Goal: Information Seeking & Learning: Check status

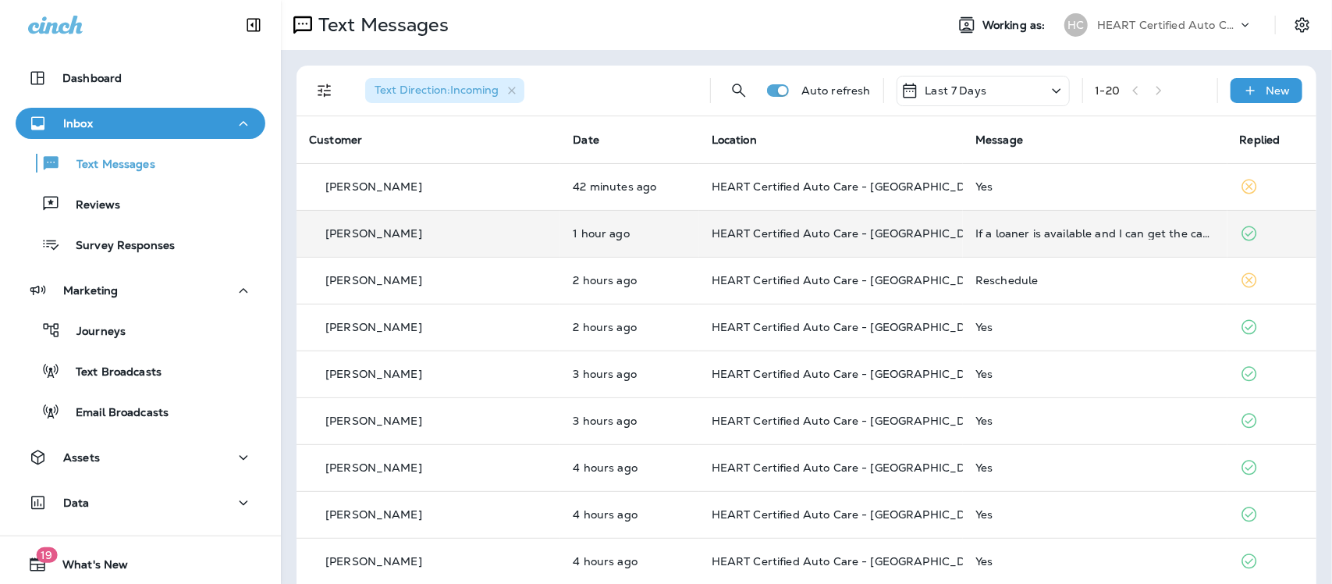
click at [1071, 225] on td "If a loaner is available and I can get the car same day?" at bounding box center [1095, 233] width 264 height 47
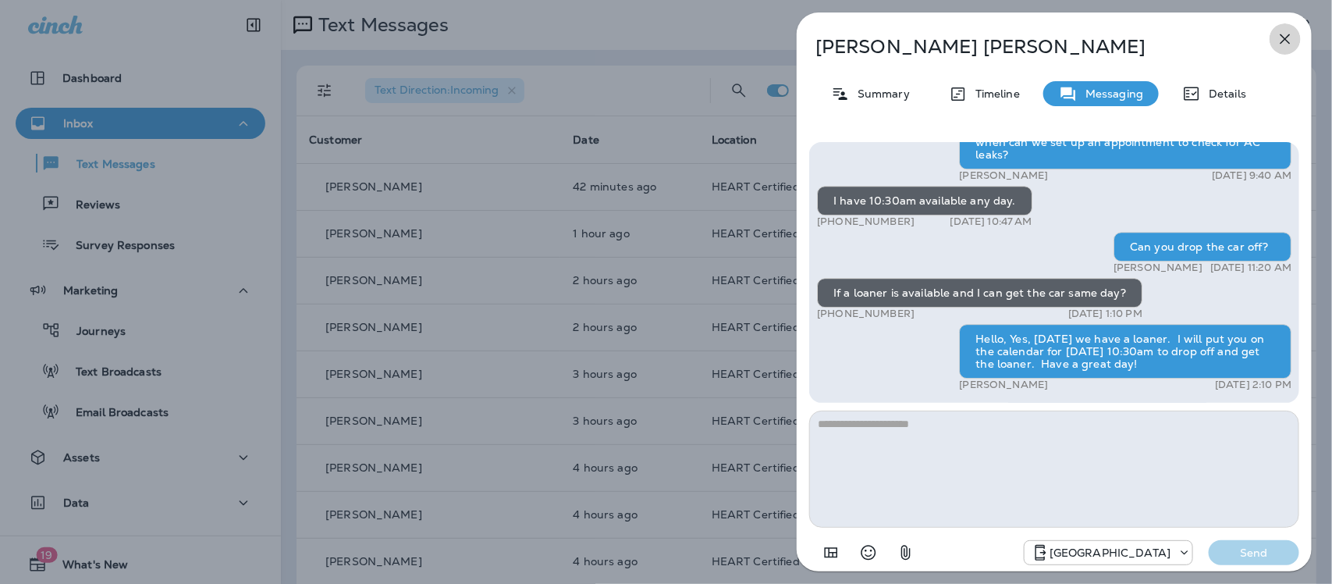
click at [1292, 36] on icon "button" at bounding box center [1285, 39] width 19 height 19
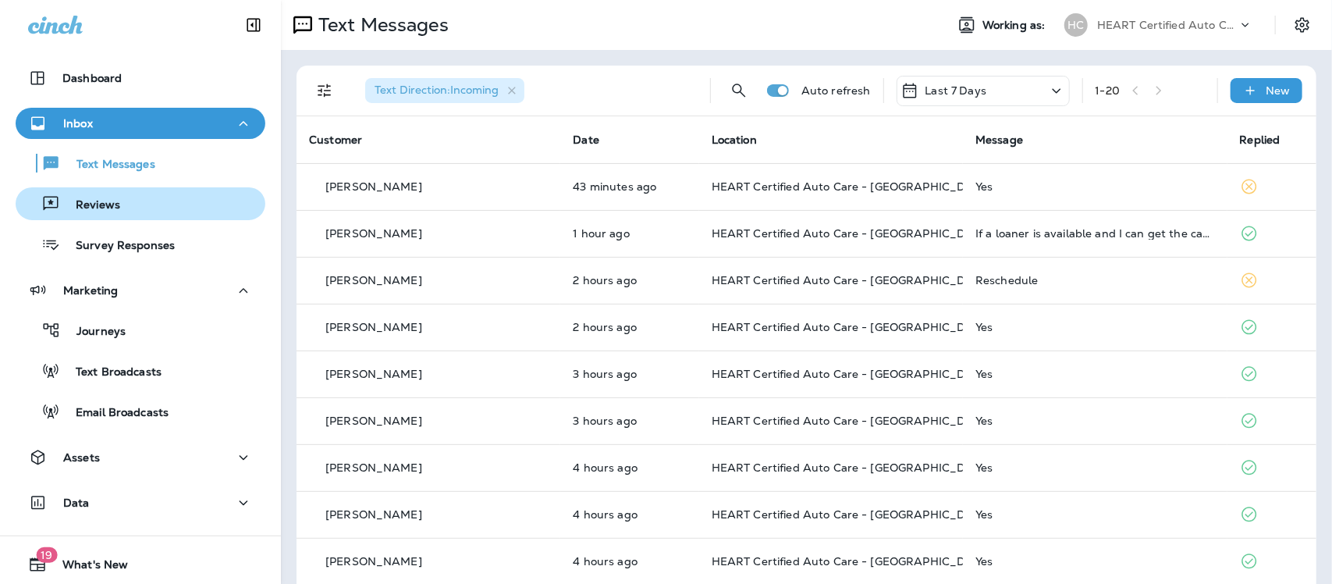
click at [98, 196] on div "Reviews" at bounding box center [71, 203] width 98 height 23
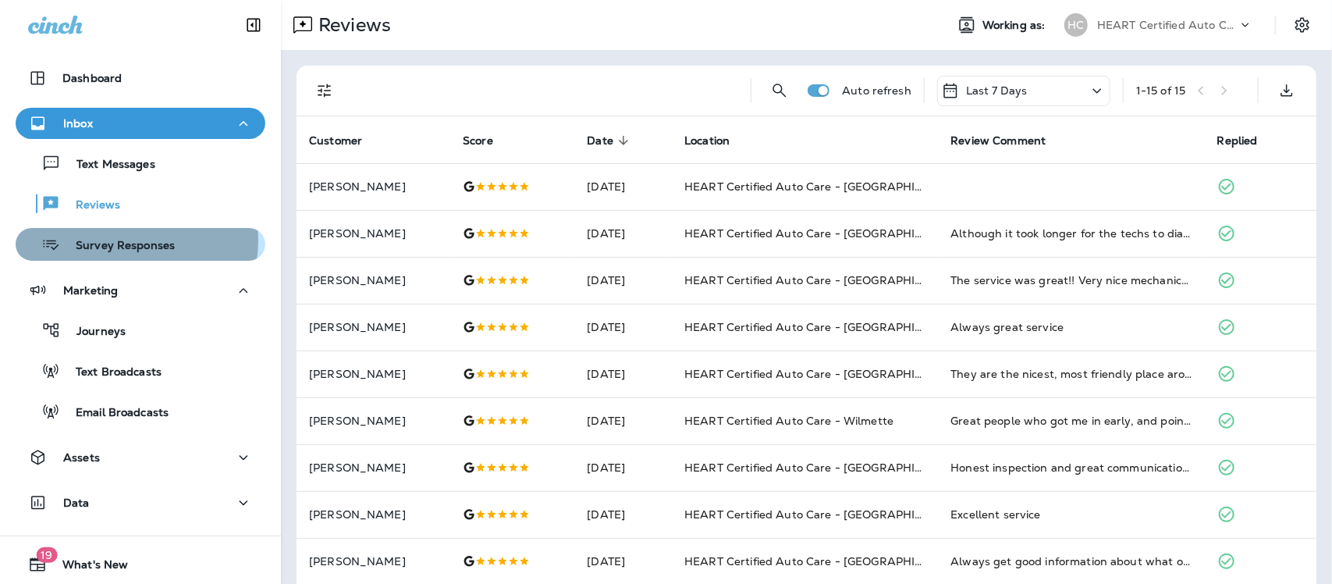
click at [113, 240] on p "Survey Responses" at bounding box center [117, 246] width 115 height 15
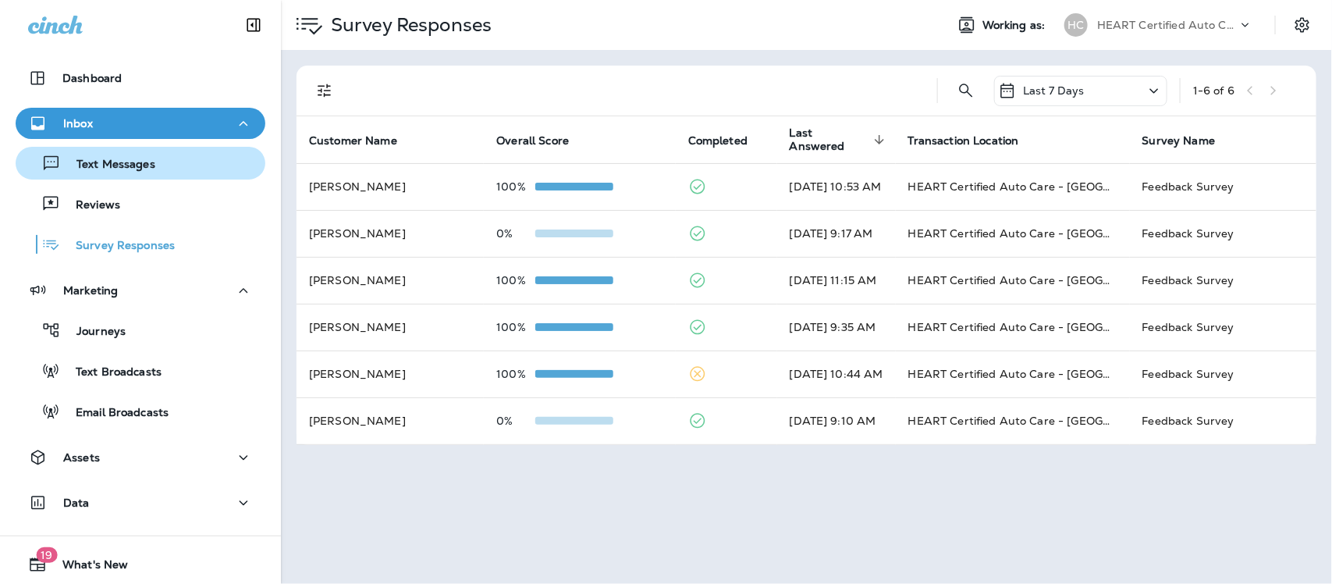
click at [126, 161] on p "Text Messages" at bounding box center [108, 165] width 94 height 15
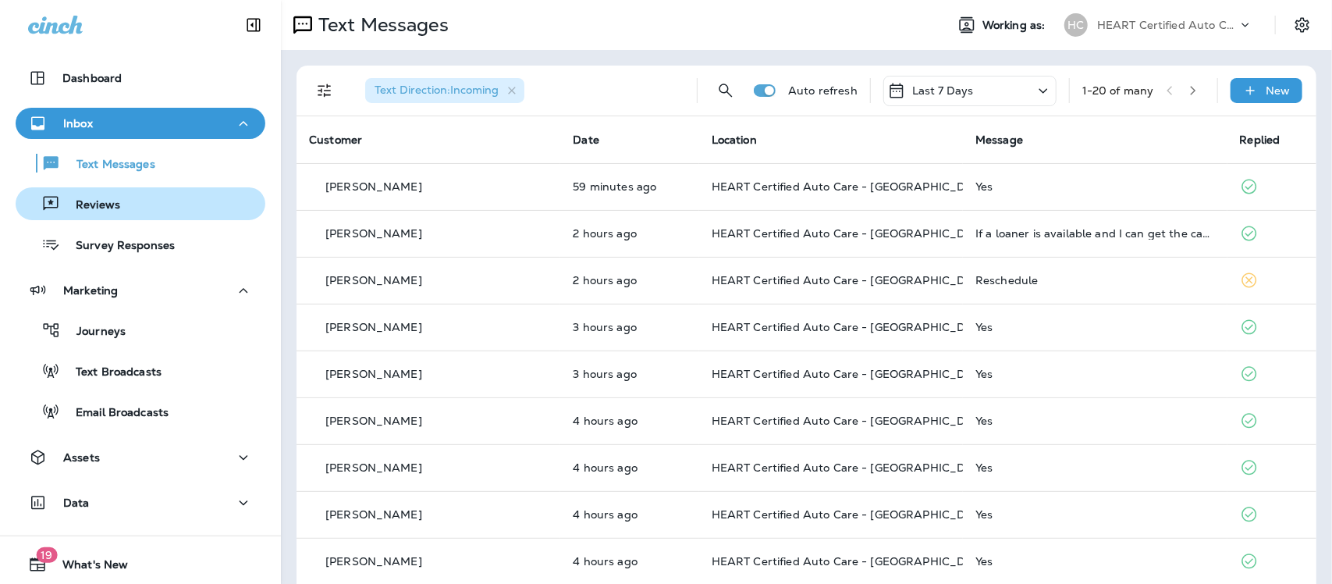
click at [105, 203] on p "Reviews" at bounding box center [90, 205] width 60 height 15
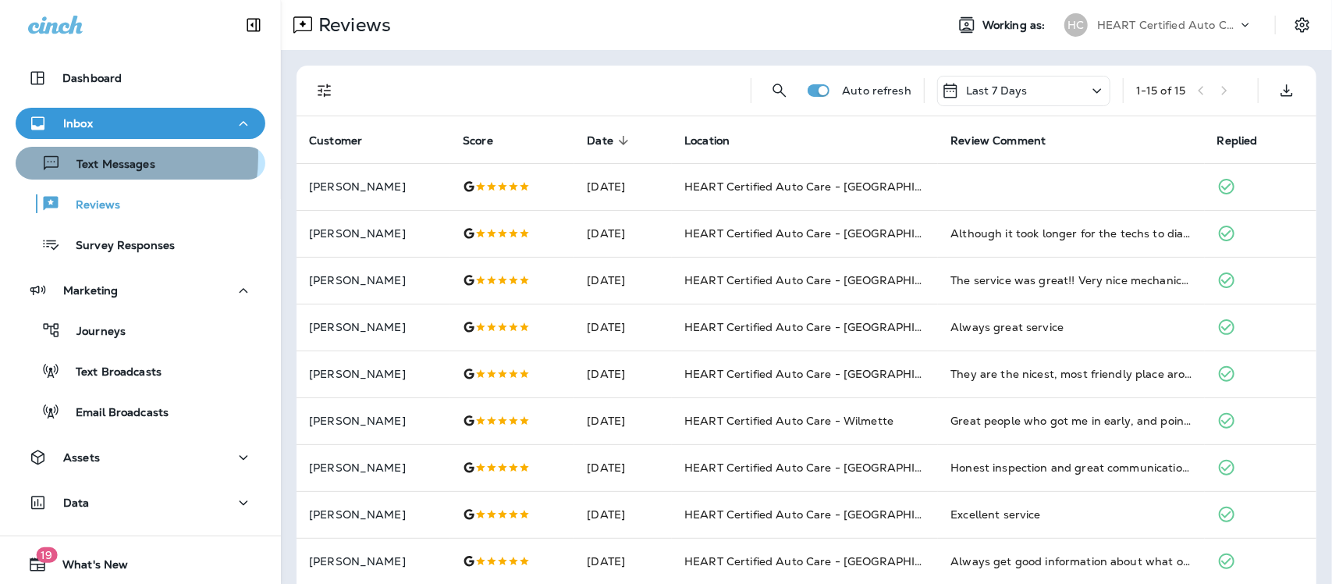
click at [90, 158] on p "Text Messages" at bounding box center [108, 165] width 94 height 15
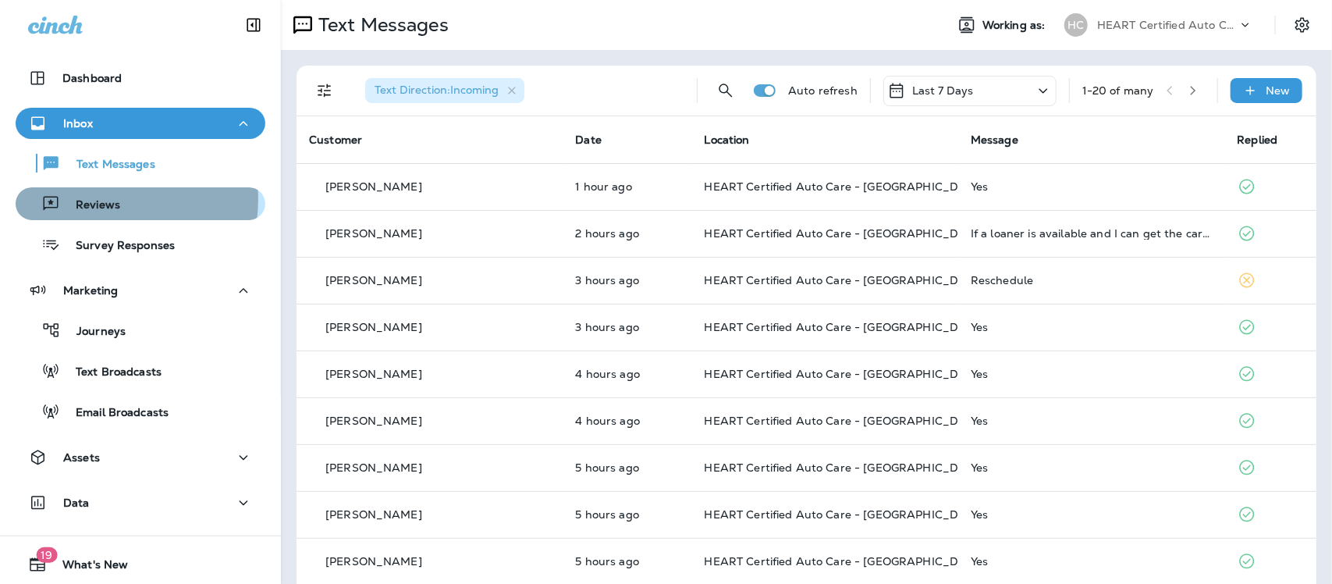
click at [94, 199] on p "Reviews" at bounding box center [90, 205] width 60 height 15
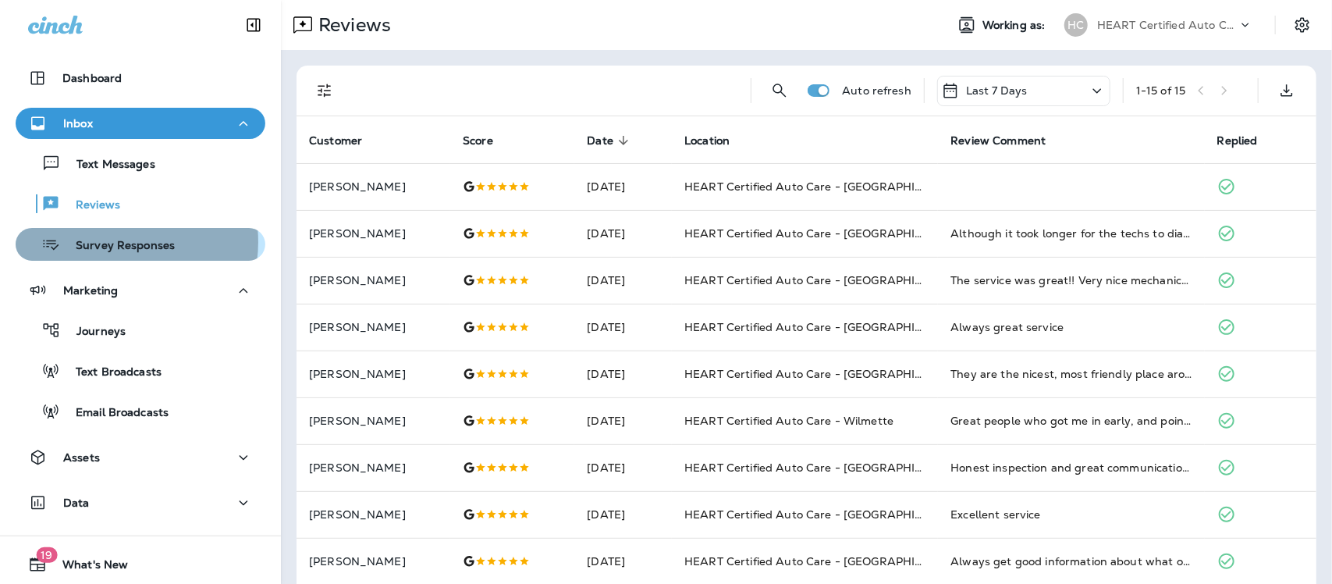
click at [113, 242] on p "Survey Responses" at bounding box center [117, 246] width 115 height 15
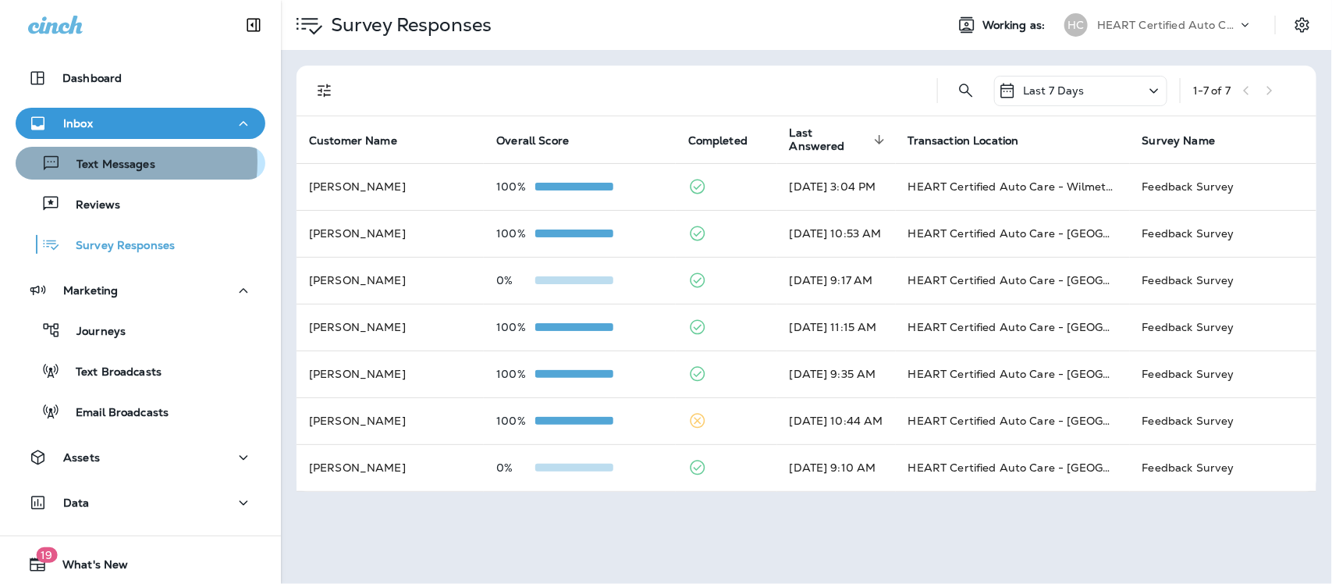
drag, startPoint x: 91, startPoint y: 162, endPoint x: 98, endPoint y: 156, distance: 8.9
click at [91, 161] on p "Text Messages" at bounding box center [108, 165] width 94 height 15
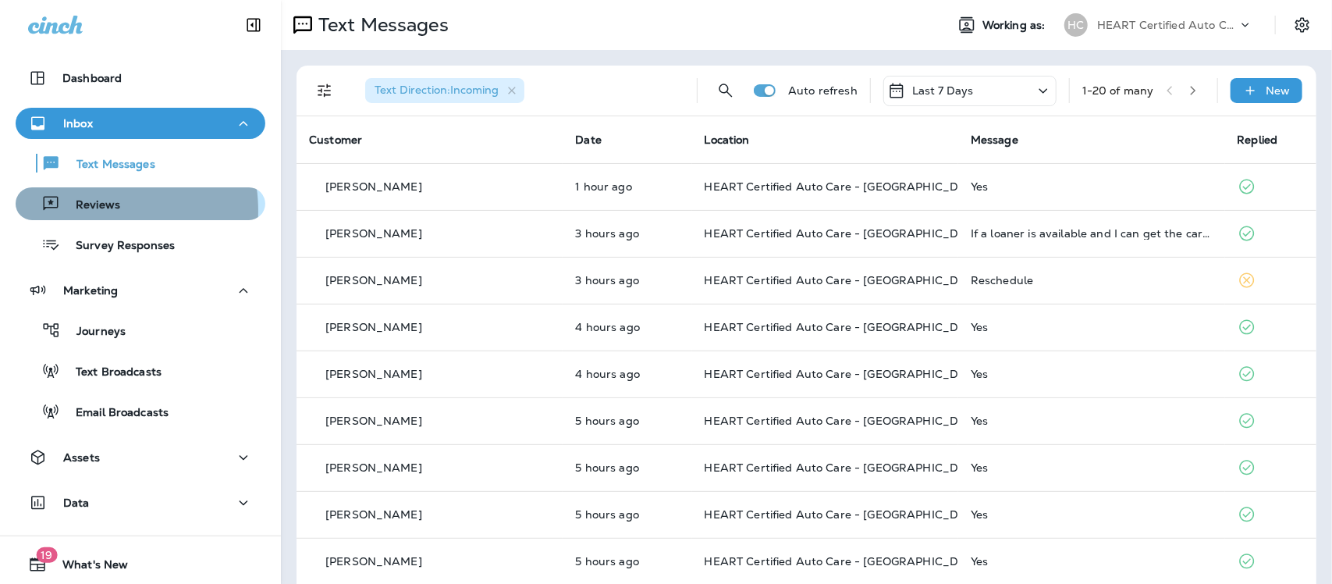
click at [87, 211] on p "Reviews" at bounding box center [90, 205] width 60 height 15
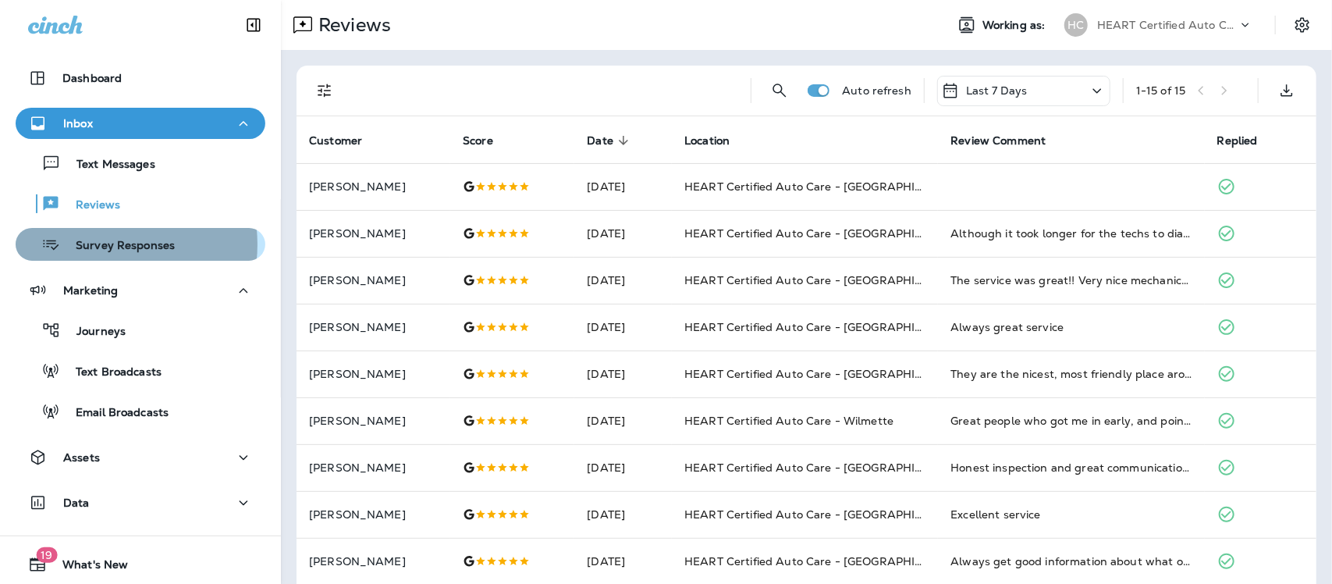
click at [98, 244] on p "Survey Responses" at bounding box center [117, 246] width 115 height 15
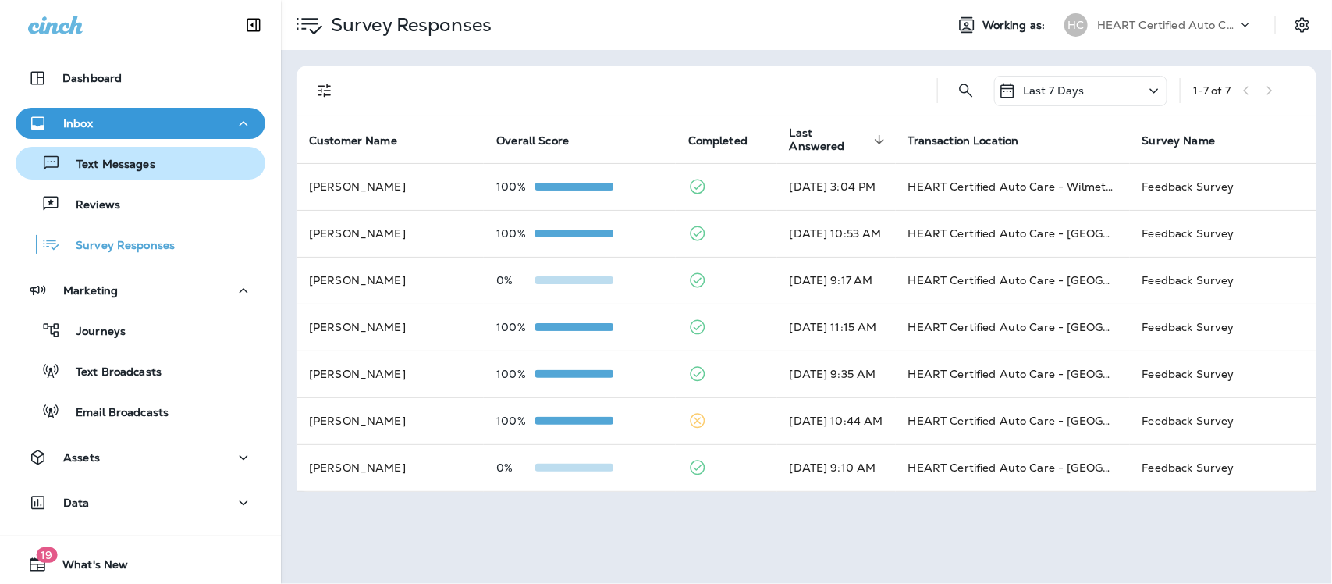
click at [92, 165] on p "Text Messages" at bounding box center [108, 165] width 94 height 15
